Goal: Transaction & Acquisition: Purchase product/service

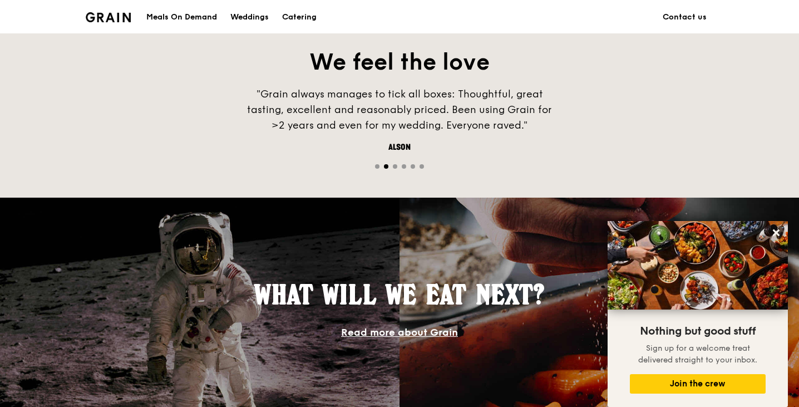
scroll to position [1089, 0]
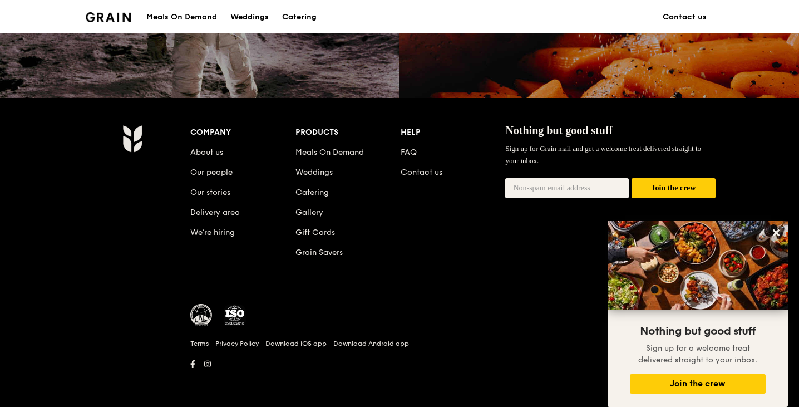
click at [186, 12] on div "Meals On Demand" at bounding box center [181, 17] width 71 height 33
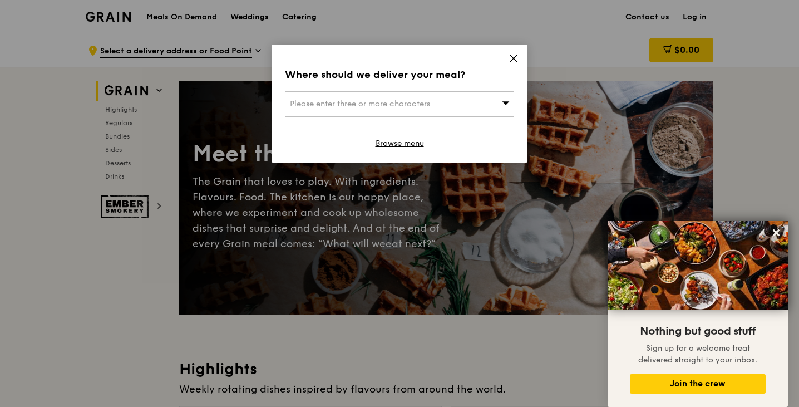
click at [407, 107] on span "Please enter three or more characters" at bounding box center [360, 103] width 140 height 9
type input "[PERSON_NAME]"
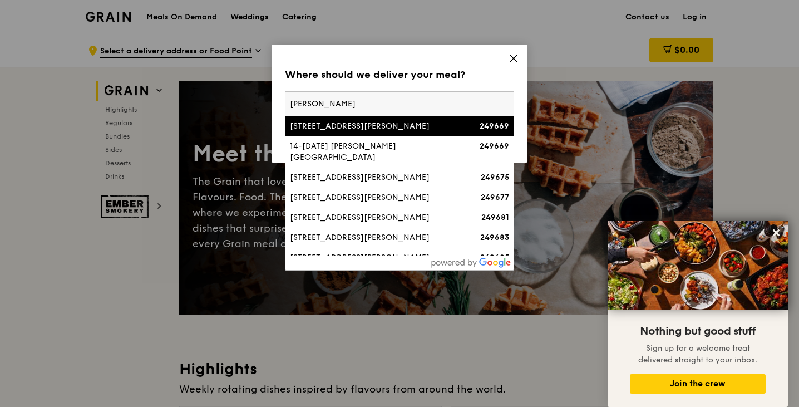
drag, startPoint x: 354, startPoint y: 108, endPoint x: 236, endPoint y: 96, distance: 119.1
click at [236, 96] on div "Where should we deliver your meal? Please enter three or more characters [PERSO…" at bounding box center [399, 203] width 799 height 407
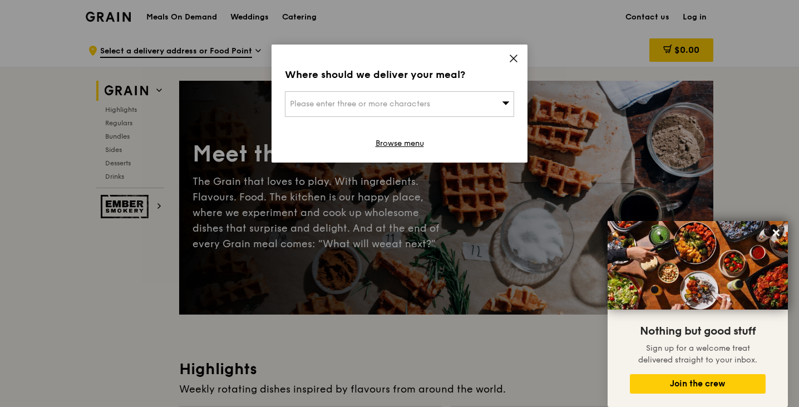
click at [325, 101] on span "Please enter three or more characters" at bounding box center [360, 103] width 140 height 9
type input "d"
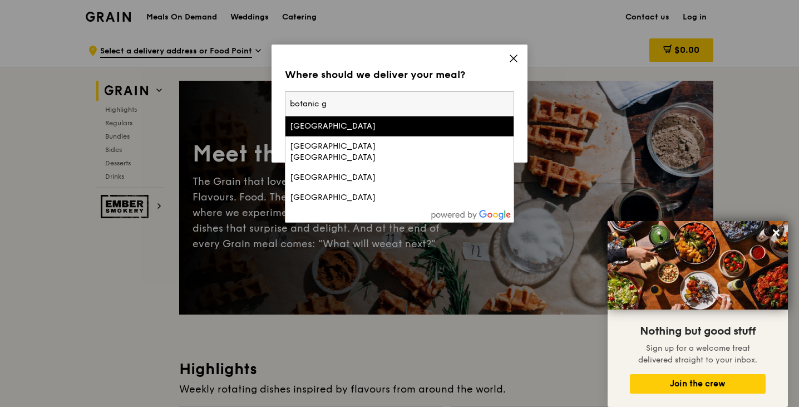
type input "botanic g"
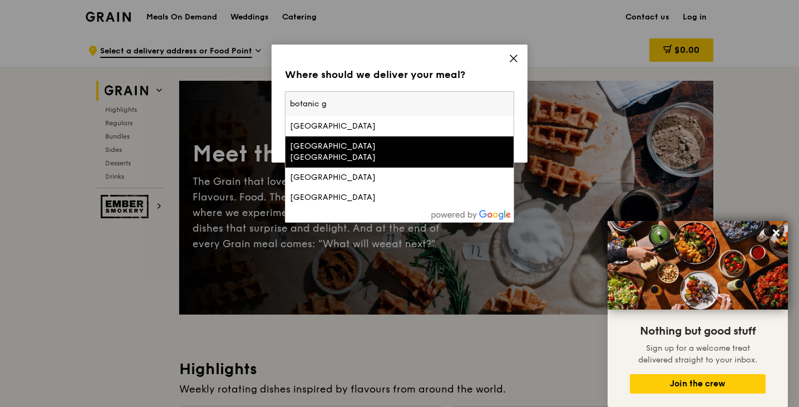
drag, startPoint x: 381, startPoint y: 129, endPoint x: 362, endPoint y: 145, distance: 25.7
click at [362, 145] on ul "[GEOGRAPHIC_DATA] [GEOGRAPHIC_DATA] [GEOGRAPHIC_DATA] [GEOGRAPHIC_DATA] [GEOGRA…" at bounding box center [399, 161] width 228 height 91
click at [318, 145] on div "[GEOGRAPHIC_DATA] [GEOGRAPHIC_DATA]" at bounding box center [372, 152] width 165 height 22
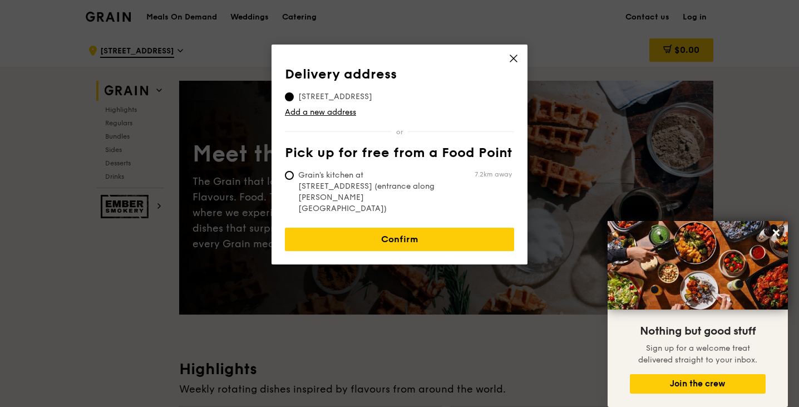
click at [327, 142] on div "Delivery address [STREET_ADDRESS] Add a new address Pick up for free from a Foo…" at bounding box center [399, 140] width 229 height 147
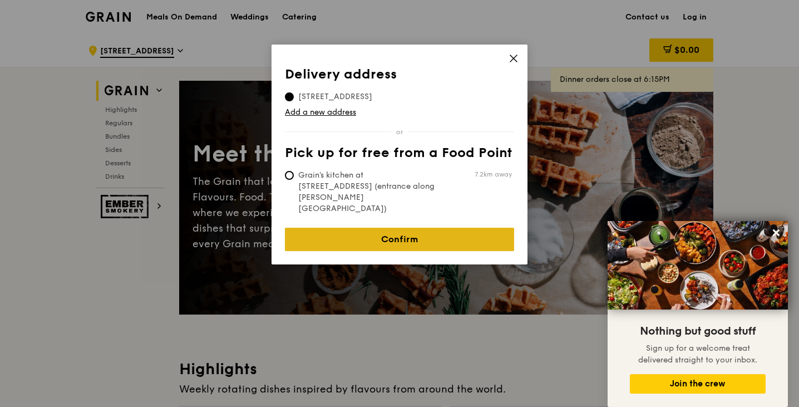
click at [444, 228] on link "Confirm" at bounding box center [399, 239] width 229 height 23
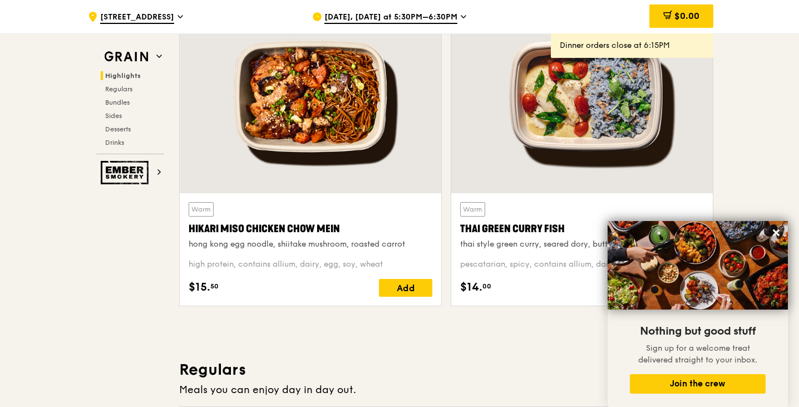
scroll to position [405, 0]
click at [776, 234] on icon at bounding box center [776, 233] width 10 height 10
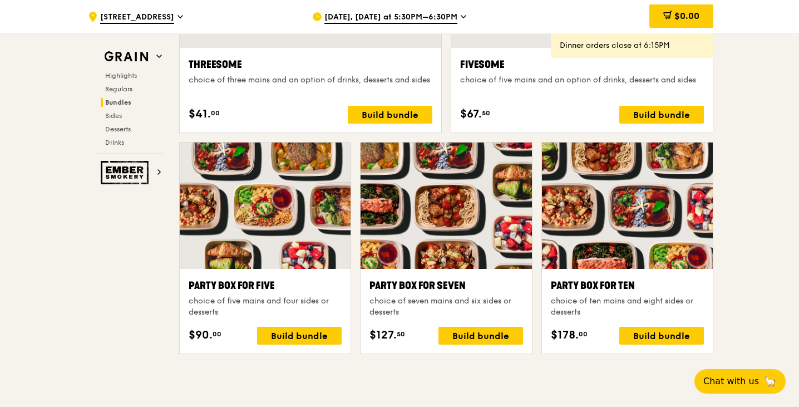
scroll to position [2107, 0]
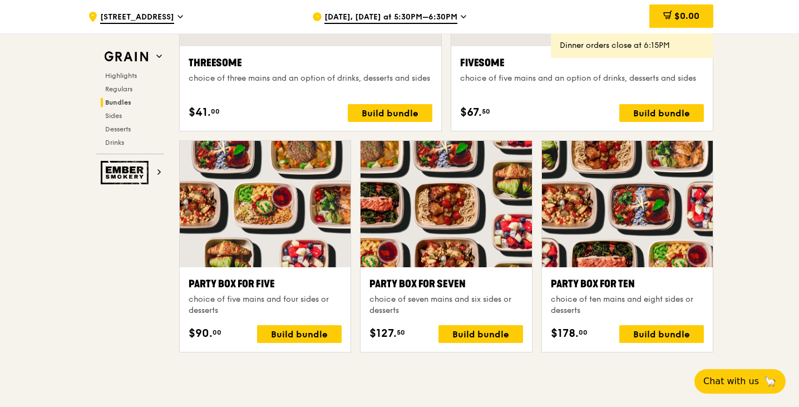
click at [776, 316] on div ".cls-1 { fill: none; stroke: #fff; stroke-linecap: round; stroke-linejoin: roun…" at bounding box center [399, 270] width 799 height 4688
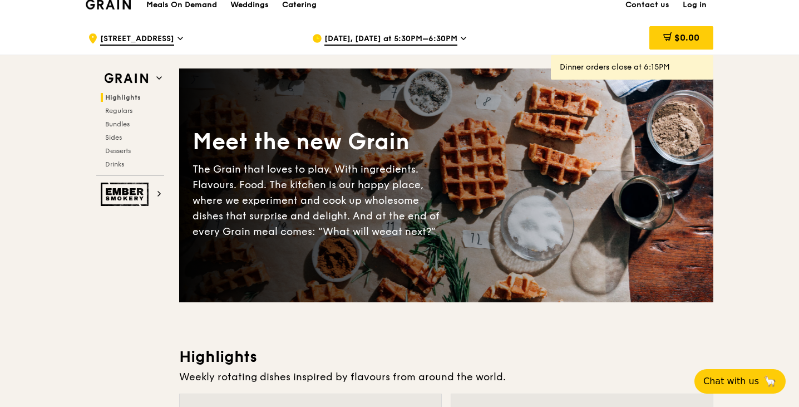
scroll to position [0, 0]
